Goal: Task Accomplishment & Management: Manage account settings

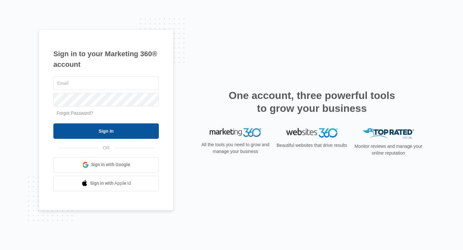
type input "[EMAIL_ADDRESS][DOMAIN_NAME]"
click at [147, 132] on input "Sign In" at bounding box center [105, 130] width 105 height 15
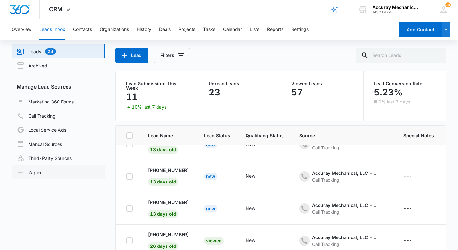
scroll to position [54, 0]
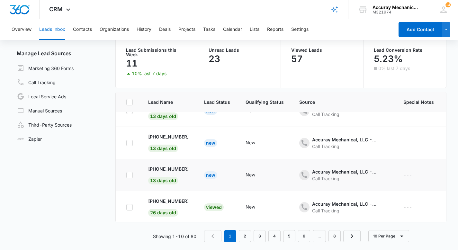
click at [182, 168] on p "[PHONE_NUMBER]" at bounding box center [168, 168] width 40 height 7
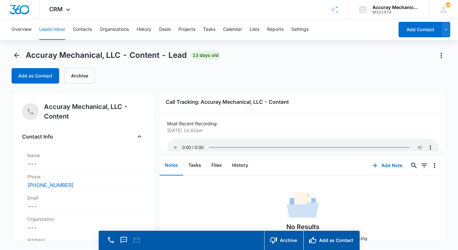
scroll to position [15, 0]
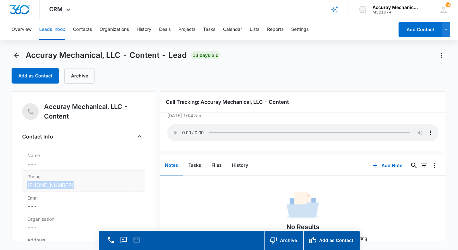
drag, startPoint x: 77, startPoint y: 186, endPoint x: 24, endPoint y: 182, distance: 53.1
click at [24, 182] on div "Phone Cancel Save Changes [PHONE_NUMBER]" at bounding box center [83, 181] width 122 height 21
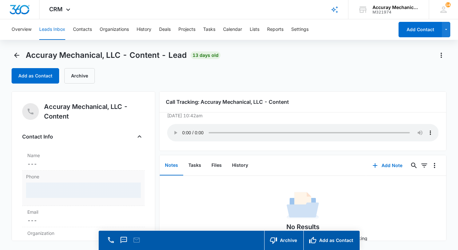
copy link "[PHONE_NUMBER]"
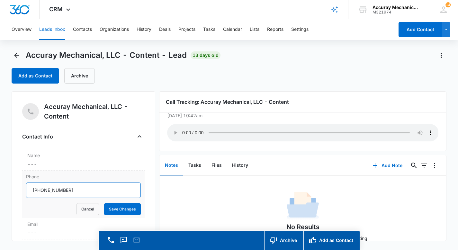
drag, startPoint x: 86, startPoint y: 196, endPoint x: 28, endPoint y: 189, distance: 58.5
click at [28, 189] on input "Phone" at bounding box center [83, 189] width 115 height 15
click at [87, 192] on input "Phone" at bounding box center [83, 189] width 115 height 15
drag, startPoint x: 87, startPoint y: 192, endPoint x: 39, endPoint y: 190, distance: 48.2
click at [39, 190] on input "Phone" at bounding box center [83, 189] width 115 height 15
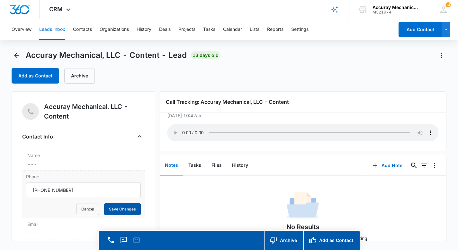
click at [120, 209] on button "Save Changes" at bounding box center [122, 209] width 37 height 12
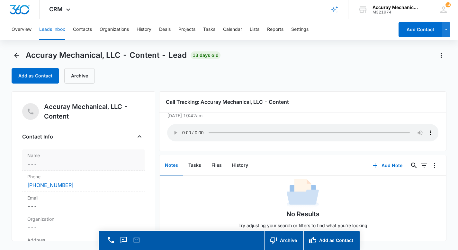
click at [80, 161] on dd "Cancel Save Changes ---" at bounding box center [83, 164] width 112 height 8
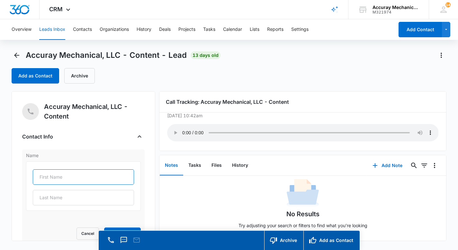
click at [69, 176] on input "text" at bounding box center [83, 176] width 101 height 15
paste input "[PERSON_NAME]"
drag, startPoint x: 105, startPoint y: 178, endPoint x: 57, endPoint y: 179, distance: 47.9
click at [57, 179] on input "[PERSON_NAME]" at bounding box center [83, 176] width 101 height 15
type input "[PERSON_NAME]"
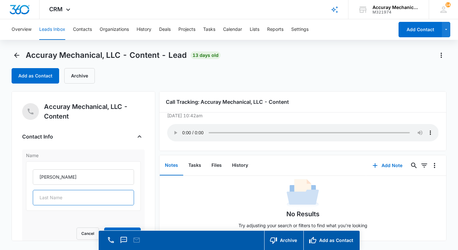
click at [49, 196] on input "text" at bounding box center [83, 197] width 101 height 15
paste input "[PERSON_NAME]"
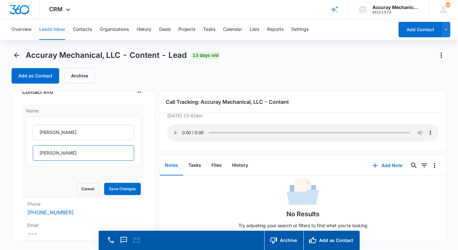
scroll to position [62, 0]
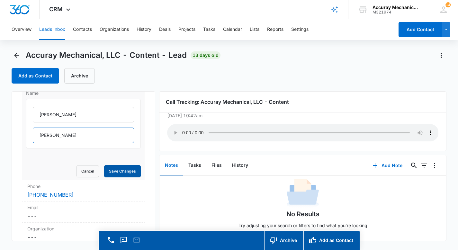
type input "[PERSON_NAME]"
click at [121, 172] on button "Save Changes" at bounding box center [122, 171] width 37 height 12
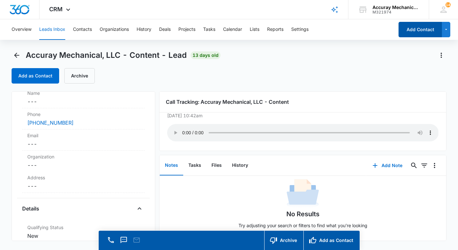
click at [418, 32] on button "Add Contact" at bounding box center [419, 29] width 43 height 15
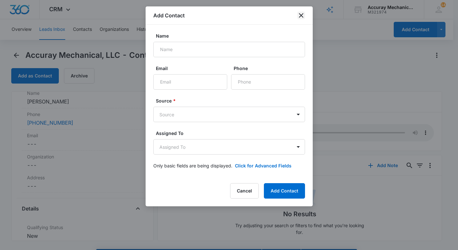
click at [302, 16] on icon "close" at bounding box center [301, 15] width 4 height 4
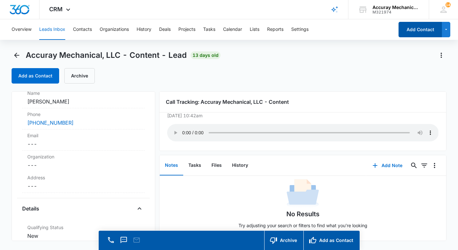
scroll to position [18, 0]
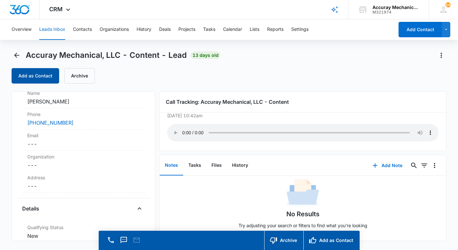
click at [38, 76] on button "Add as Contact" at bounding box center [36, 75] width 48 height 15
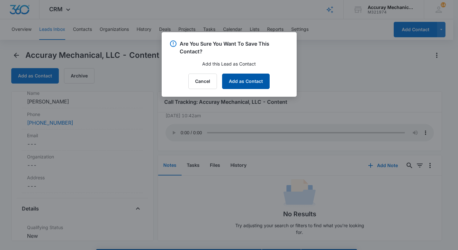
click at [245, 83] on button "Add as Contact" at bounding box center [246, 81] width 48 height 15
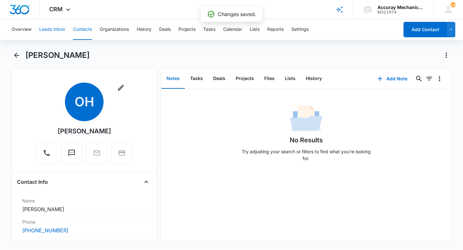
click at [53, 30] on button "Leads Inbox" at bounding box center [52, 29] width 26 height 21
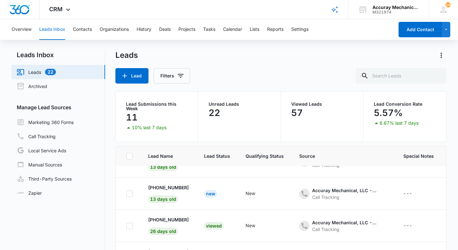
scroll to position [178, 0]
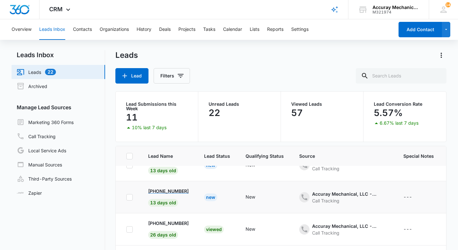
click at [181, 188] on p "[PHONE_NUMBER]" at bounding box center [168, 191] width 40 height 7
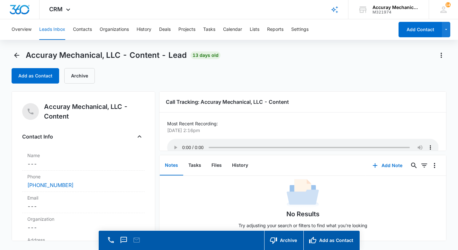
scroll to position [2, 0]
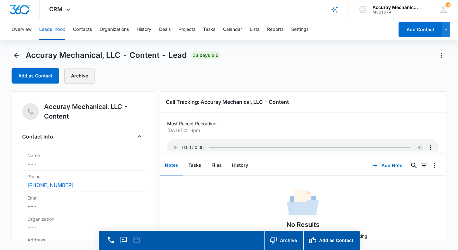
click at [78, 78] on button "Archive" at bounding box center [79, 75] width 31 height 15
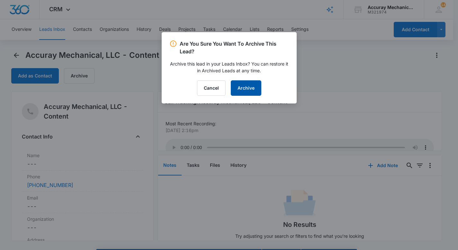
click at [248, 86] on button "Archive" at bounding box center [246, 87] width 31 height 15
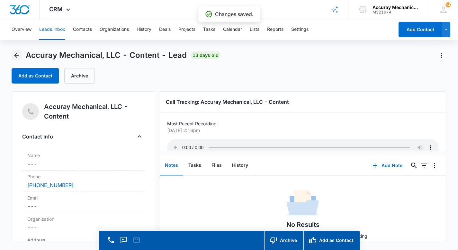
click at [19, 57] on icon "Back" at bounding box center [17, 55] width 8 height 8
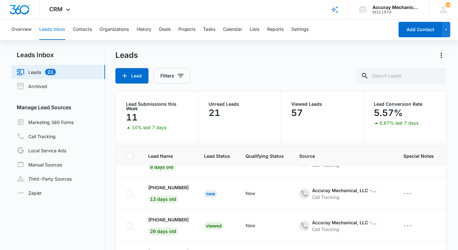
scroll to position [143, 0]
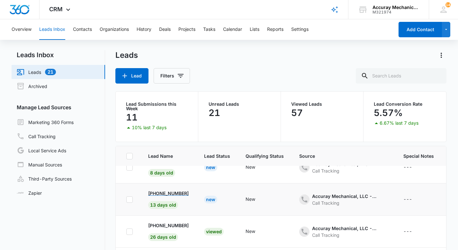
click at [178, 193] on p "[PHONE_NUMBER]" at bounding box center [168, 193] width 40 height 7
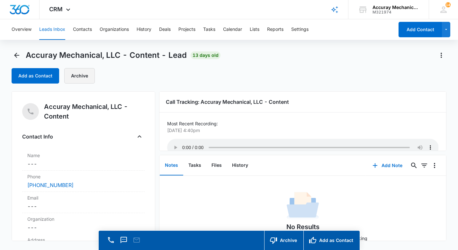
click at [79, 75] on button "Archive" at bounding box center [79, 75] width 31 height 15
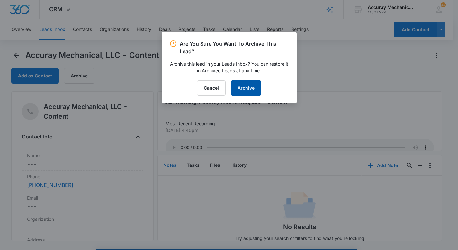
click at [251, 86] on button "Archive" at bounding box center [246, 87] width 31 height 15
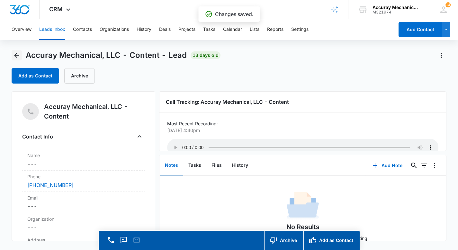
click at [17, 56] on icon "Back" at bounding box center [17, 55] width 8 height 8
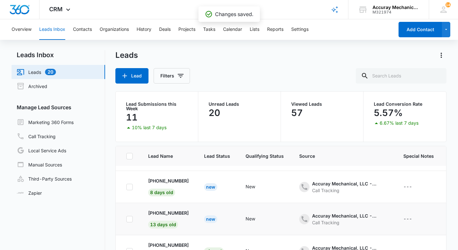
scroll to position [122, 0]
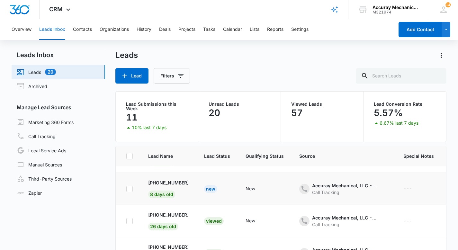
click at [178, 178] on td "[PHONE_NUMBER] 8 days old" at bounding box center [168, 189] width 56 height 32
click at [178, 182] on p "[PHONE_NUMBER]" at bounding box center [168, 182] width 40 height 7
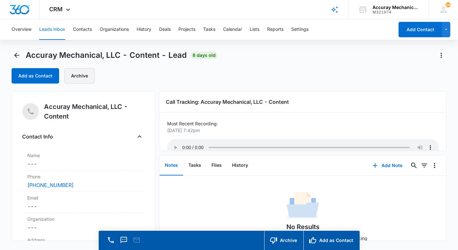
click at [85, 75] on button "Archive" at bounding box center [79, 75] width 31 height 15
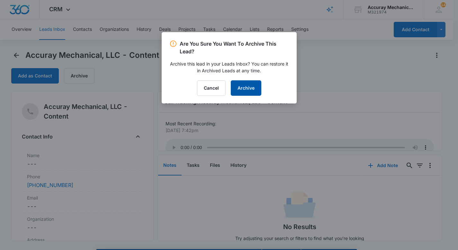
click at [245, 91] on button "Archive" at bounding box center [246, 87] width 31 height 15
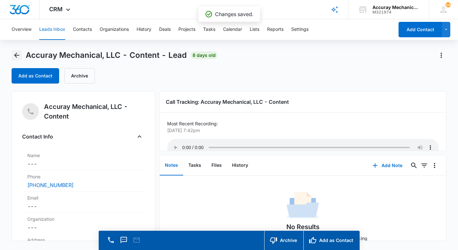
click at [19, 56] on icon "Back" at bounding box center [17, 55] width 8 height 8
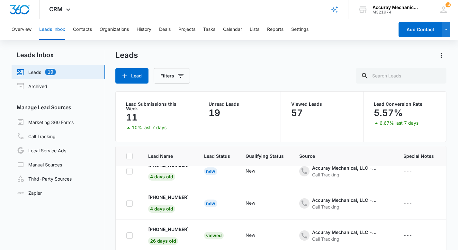
scroll to position [71, 0]
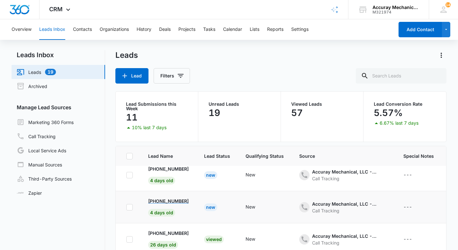
click at [181, 200] on p "[PHONE_NUMBER]" at bounding box center [168, 201] width 40 height 7
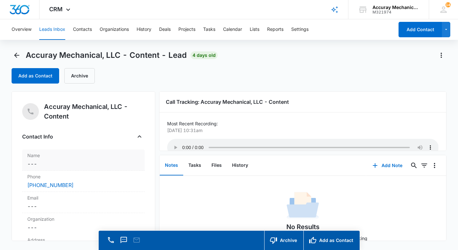
click at [38, 162] on dd "Cancel Save Changes ---" at bounding box center [83, 164] width 112 height 8
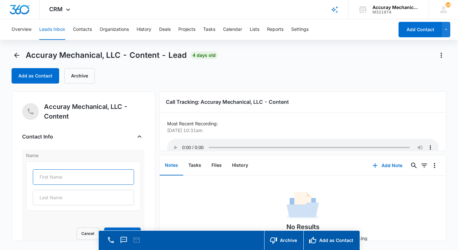
click at [51, 181] on input "text" at bounding box center [83, 176] width 101 height 15
type input "[PERSON_NAME]"
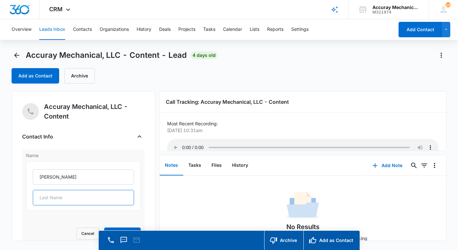
click at [47, 198] on input "text" at bounding box center [83, 197] width 101 height 15
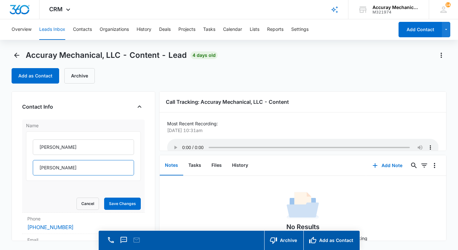
scroll to position [33, 0]
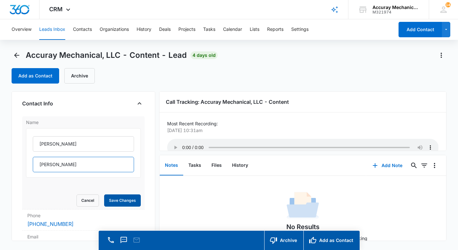
type input "[PERSON_NAME]"
click at [110, 199] on button "Save Changes" at bounding box center [122, 200] width 37 height 12
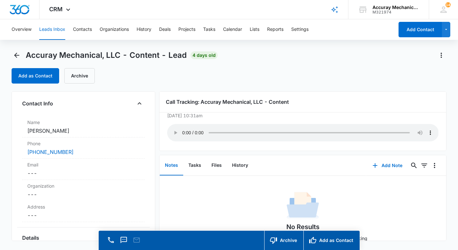
scroll to position [0, 0]
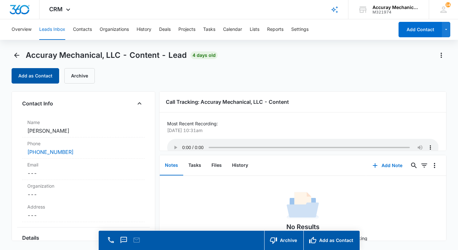
click at [34, 75] on button "Add as Contact" at bounding box center [36, 75] width 48 height 15
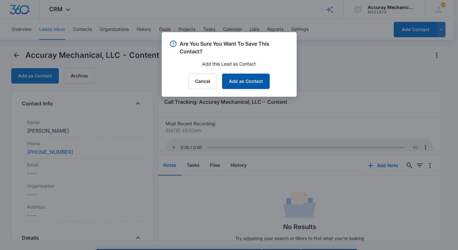
click at [252, 86] on button "Add as Contact" at bounding box center [246, 81] width 48 height 15
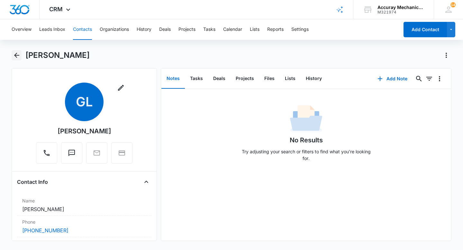
click at [15, 56] on icon "Back" at bounding box center [16, 55] width 5 height 5
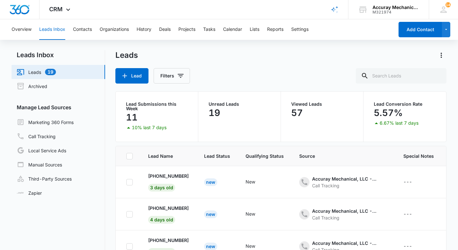
scroll to position [71, 0]
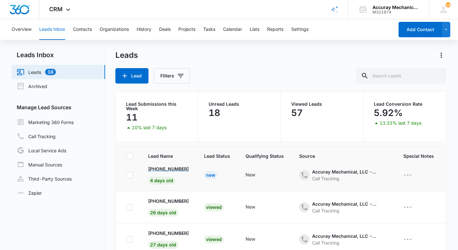
click at [185, 169] on p "[PHONE_NUMBER]" at bounding box center [168, 168] width 40 height 7
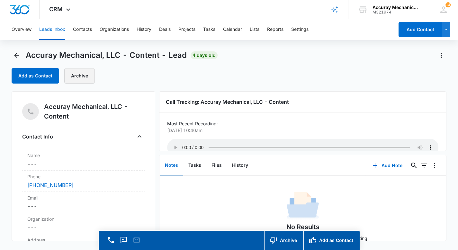
click at [82, 76] on button "Archive" at bounding box center [79, 75] width 31 height 15
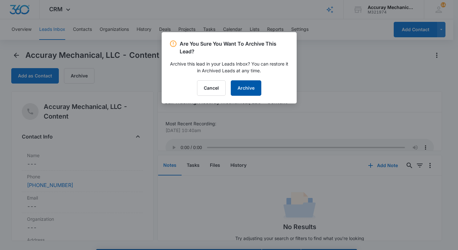
click at [249, 88] on button "Archive" at bounding box center [246, 87] width 31 height 15
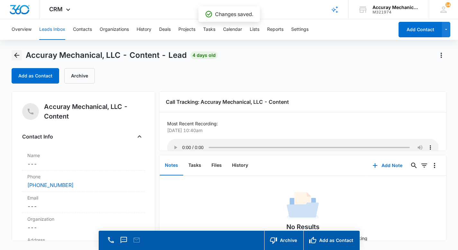
click at [16, 57] on icon "Back" at bounding box center [16, 55] width 5 height 5
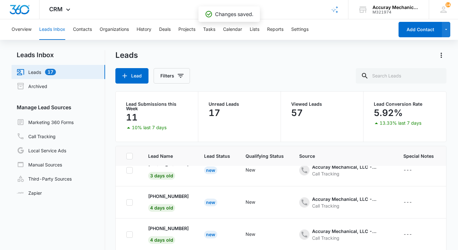
scroll to position [10, 0]
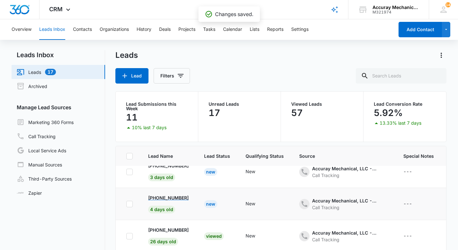
click at [182, 198] on p "[PHONE_NUMBER]" at bounding box center [168, 197] width 40 height 7
